Goal: Task Accomplishment & Management: Use online tool/utility

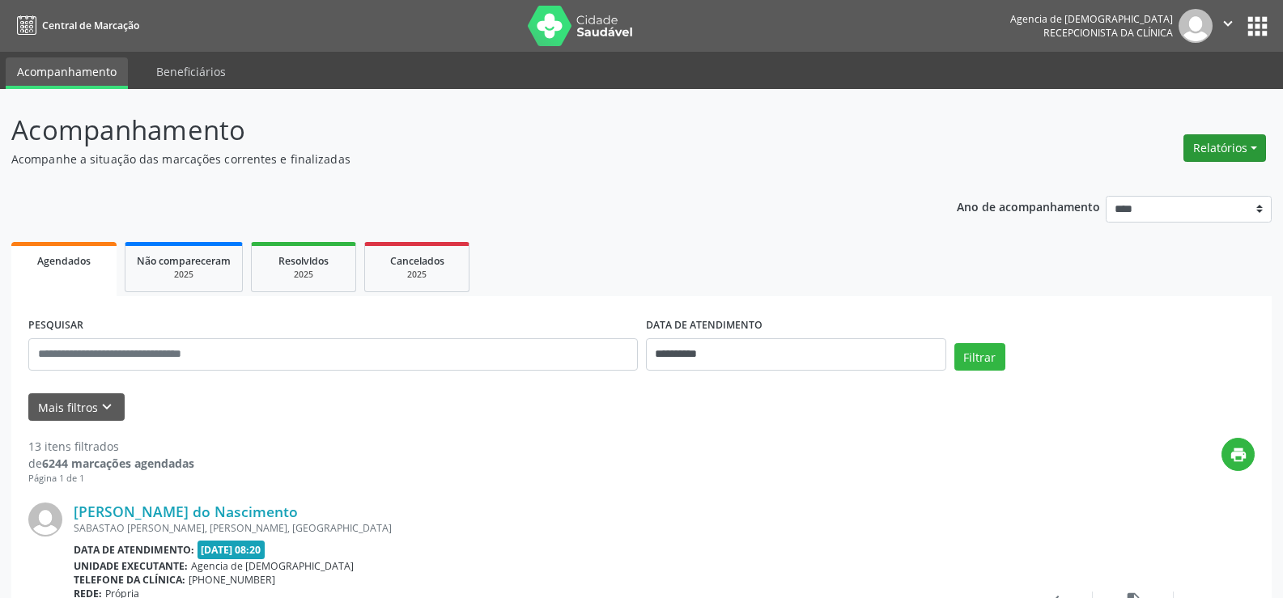
click at [1234, 145] on button "Relatórios" at bounding box center [1225, 148] width 83 height 28
click at [1150, 185] on link "Agendamentos" at bounding box center [1180, 183] width 174 height 23
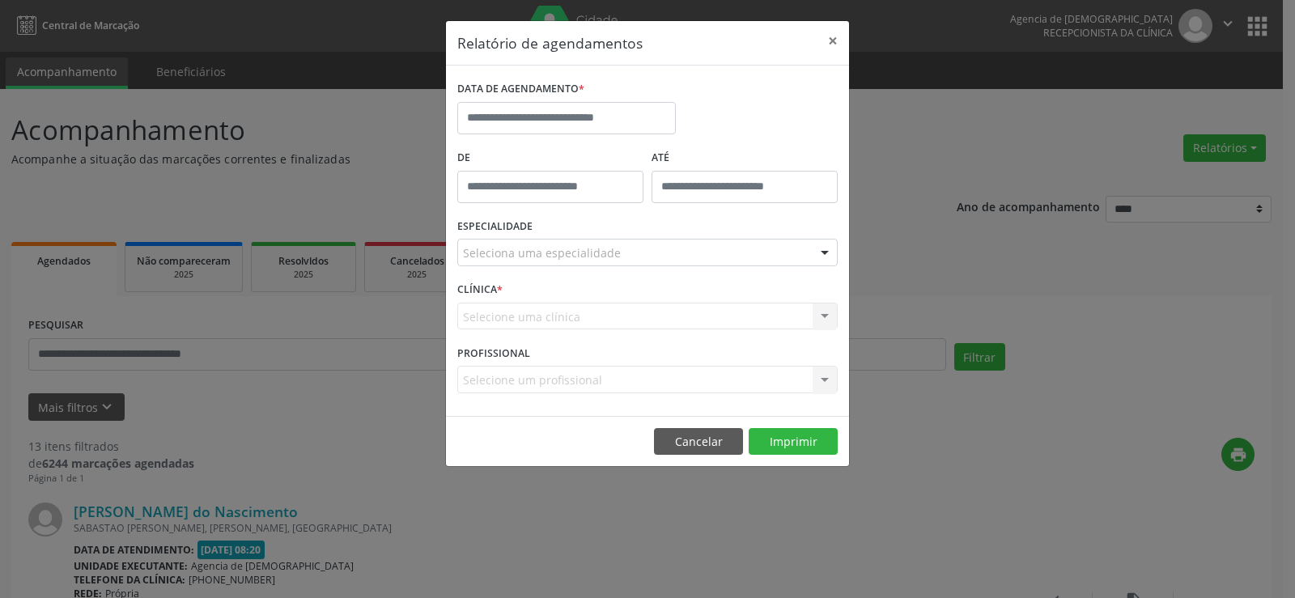
click at [608, 140] on div "DATA DE AGENDAMENTO *" at bounding box center [566, 111] width 227 height 69
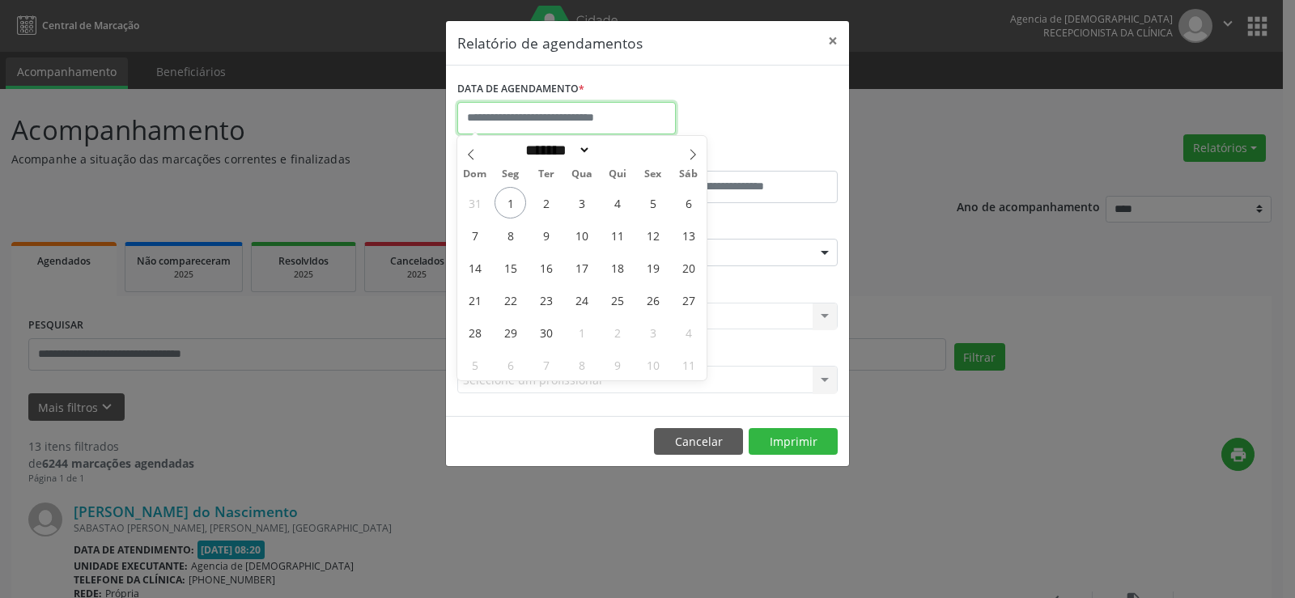
click at [605, 131] on body "**********" at bounding box center [647, 299] width 1295 height 598
click at [521, 206] on span "1" at bounding box center [511, 203] width 32 height 32
type input "**********"
click at [521, 206] on span "1" at bounding box center [511, 203] width 32 height 32
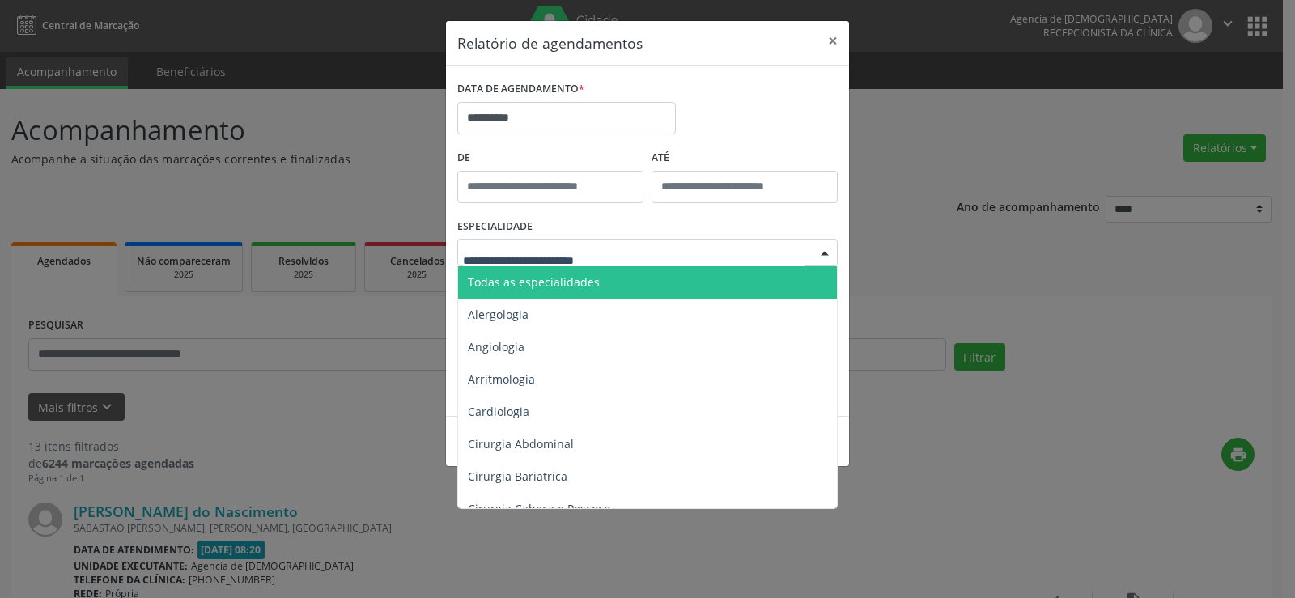
click at [648, 253] on div at bounding box center [647, 253] width 381 height 28
click at [640, 270] on span "Todas as especialidades" at bounding box center [648, 282] width 381 height 32
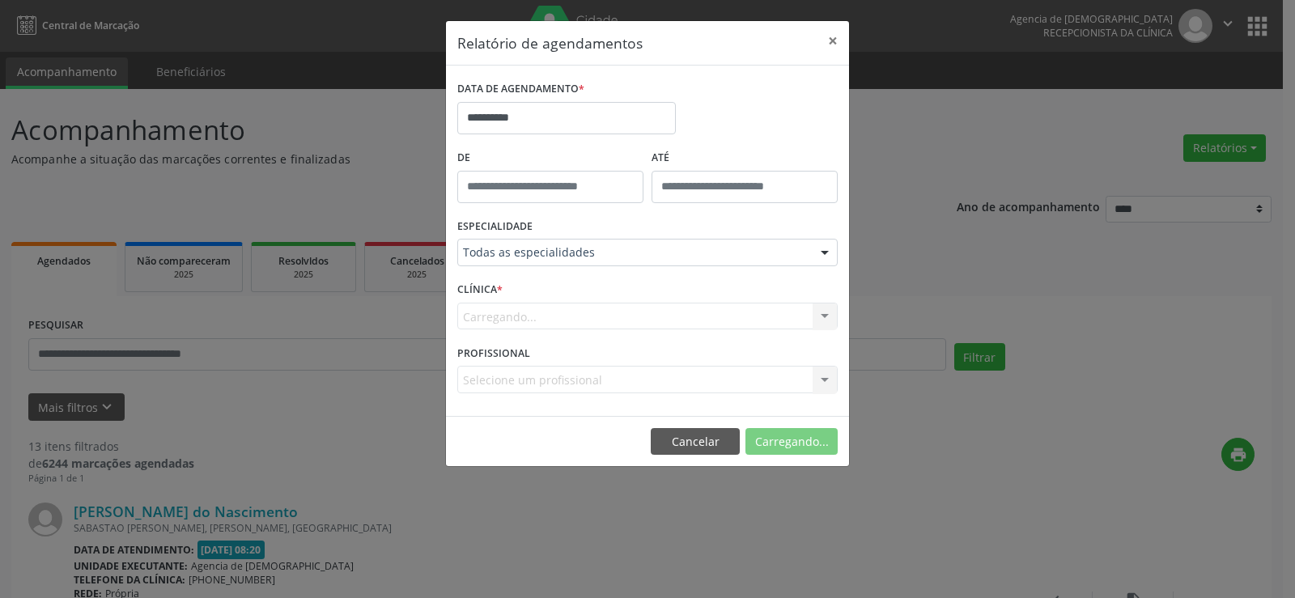
click at [618, 320] on div "Carregando... Nenhum resultado encontrado para: " " Não há nenhuma opção para s…" at bounding box center [647, 317] width 381 height 28
click at [816, 438] on button "Imprimir" at bounding box center [793, 442] width 89 height 28
